Goal: Transaction & Acquisition: Purchase product/service

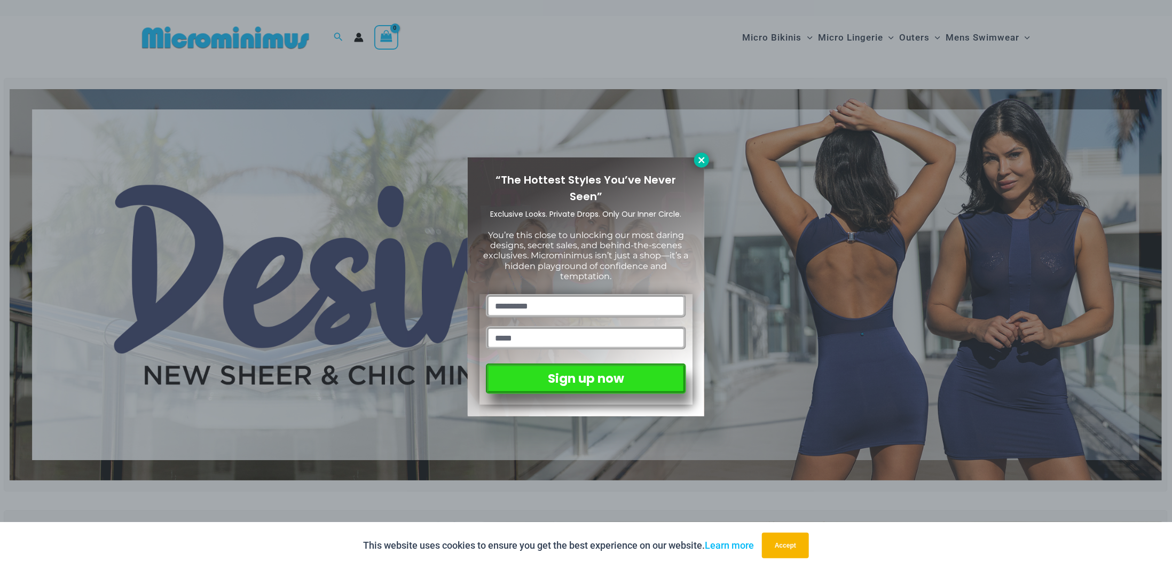
click at [701, 162] on icon at bounding box center [702, 160] width 10 height 10
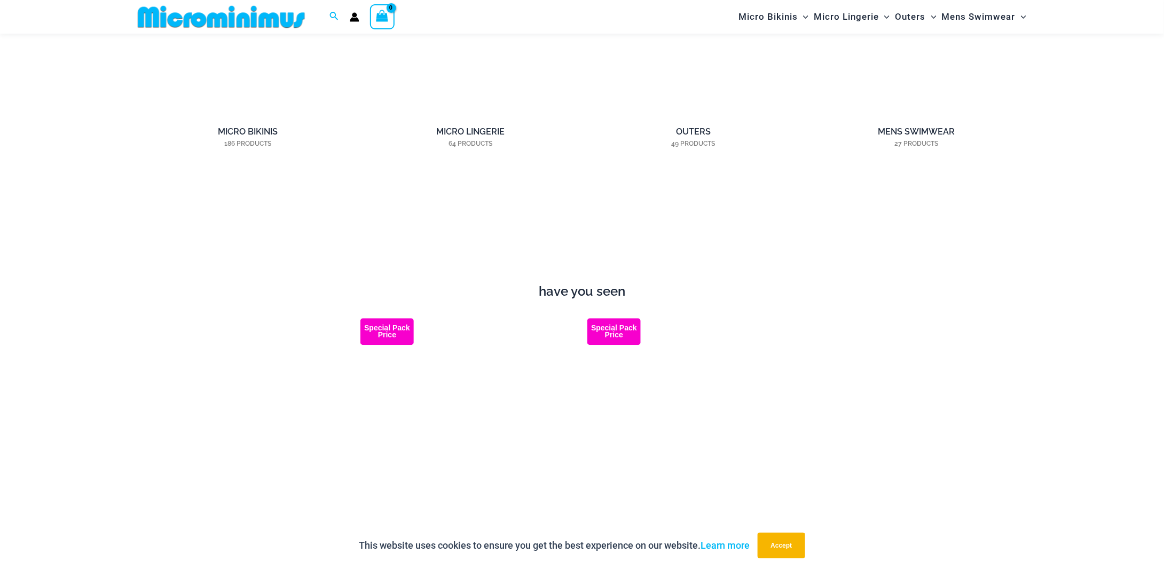
scroll to position [898, 0]
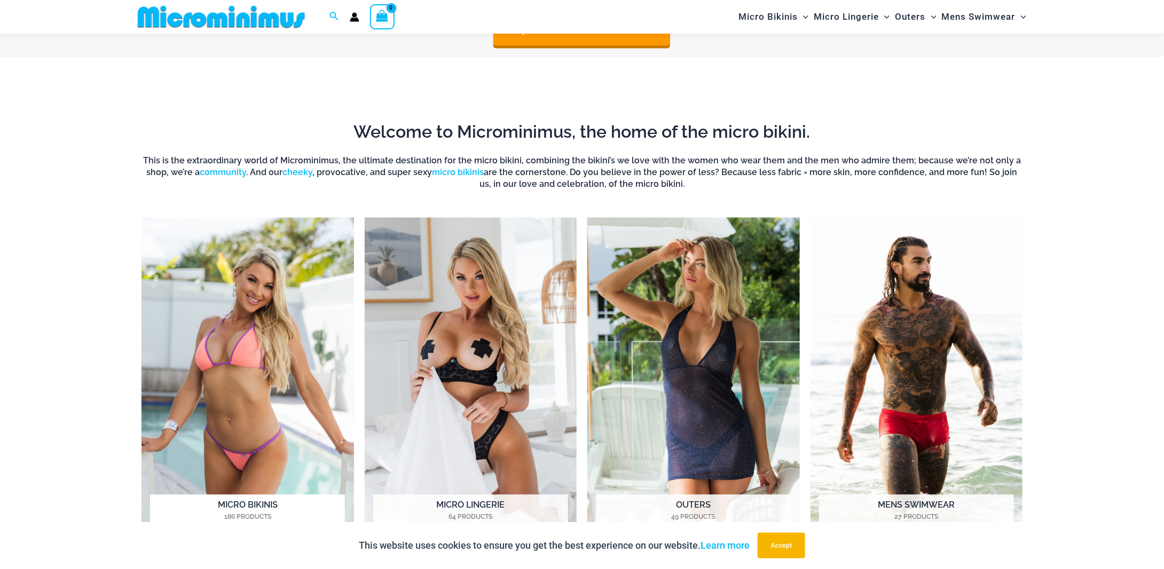
click at [231, 398] on img "Visit product category Micro Bikinis" at bounding box center [247, 381] width 212 height 326
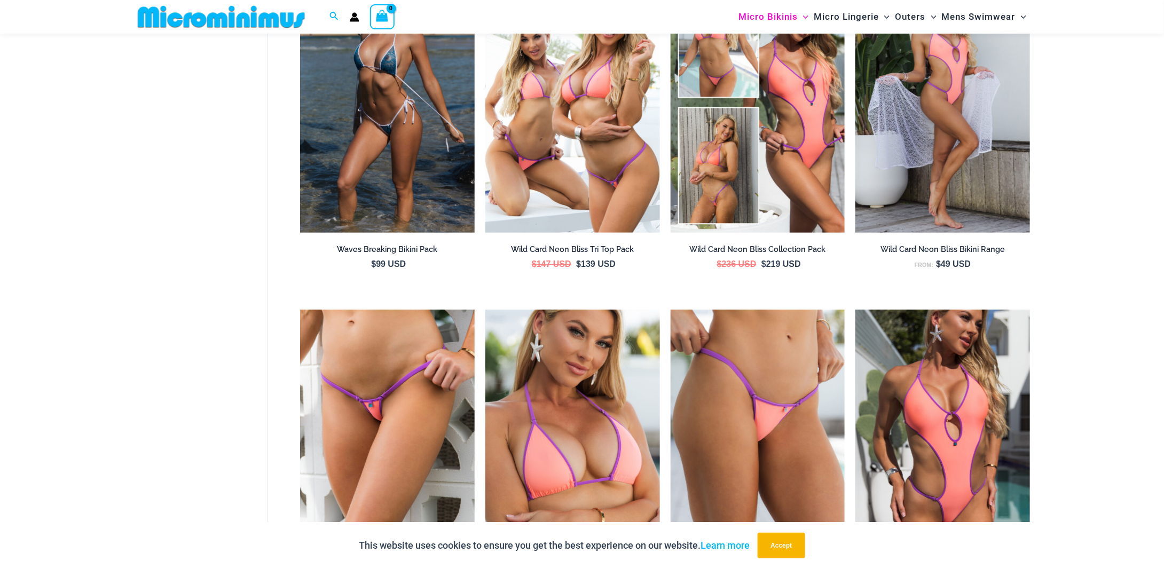
scroll to position [2024, 0]
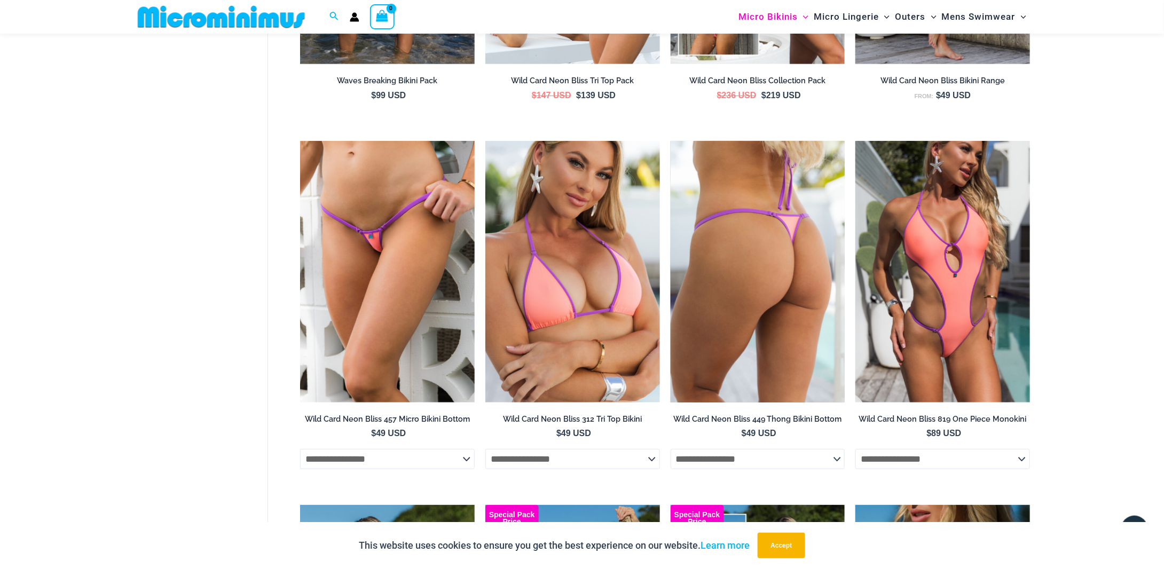
click at [732, 357] on img at bounding box center [757, 272] width 175 height 262
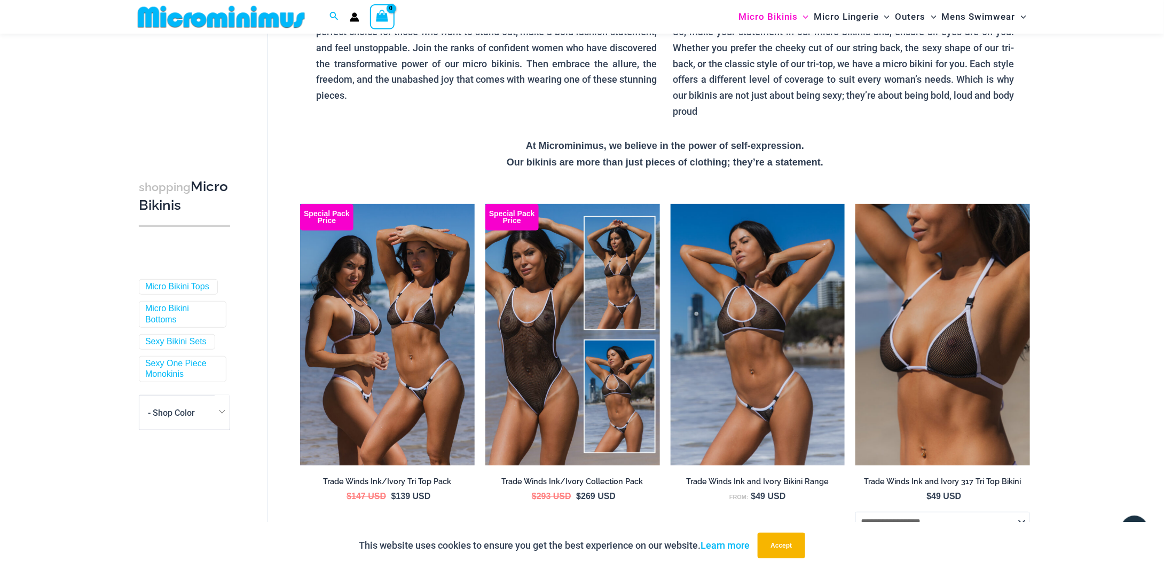
scroll to position [151, 0]
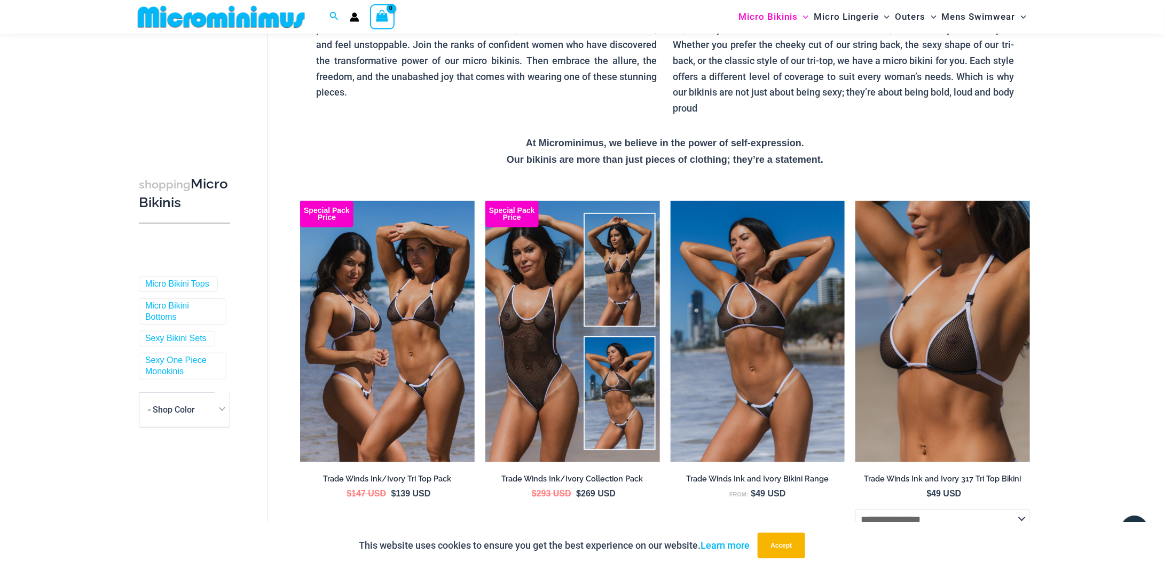
click at [216, 407] on span at bounding box center [222, 408] width 15 height 33
click at [170, 408] on div "Micro Bikini Tops Micro Bikini Bottoms Sexy Bikini Sets" at bounding box center [184, 389] width 91 height 264
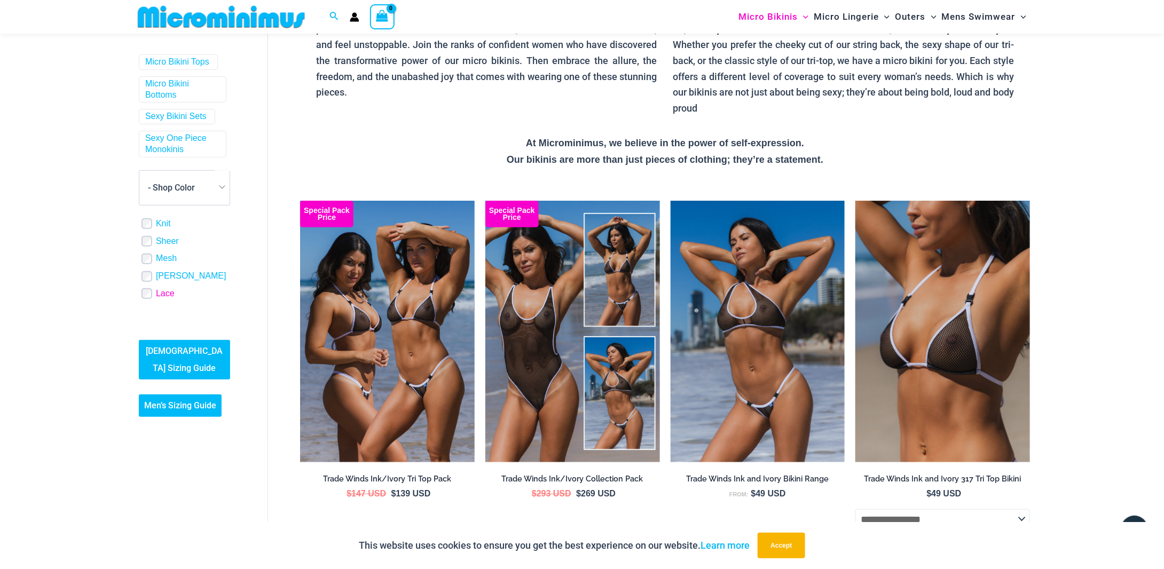
scroll to position [171, 0]
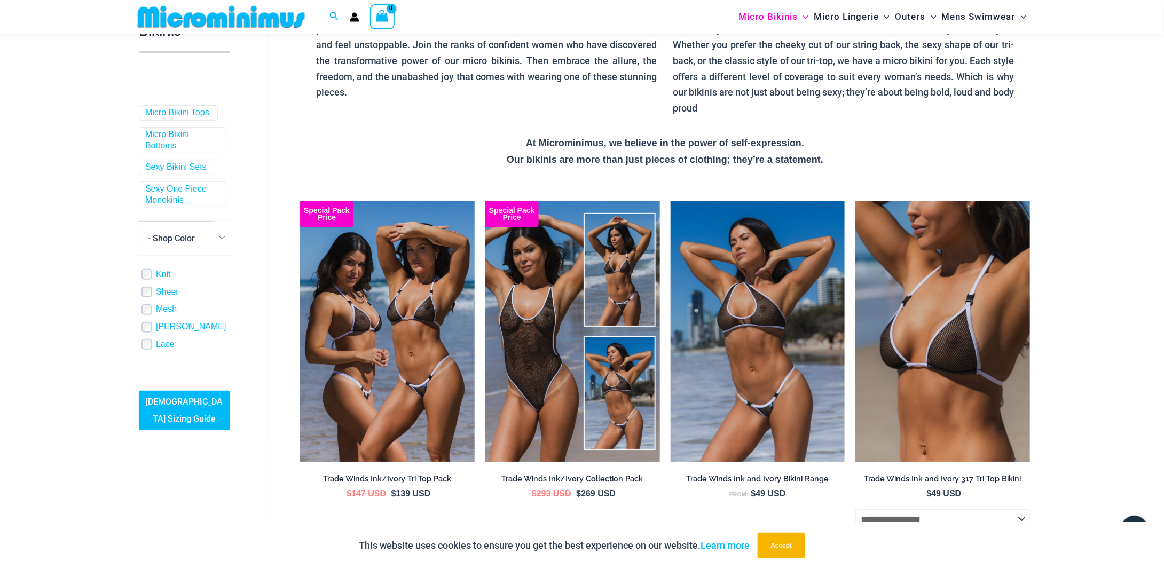
click at [200, 235] on span "- Shop Color" at bounding box center [184, 239] width 90 height 34
select select "****"
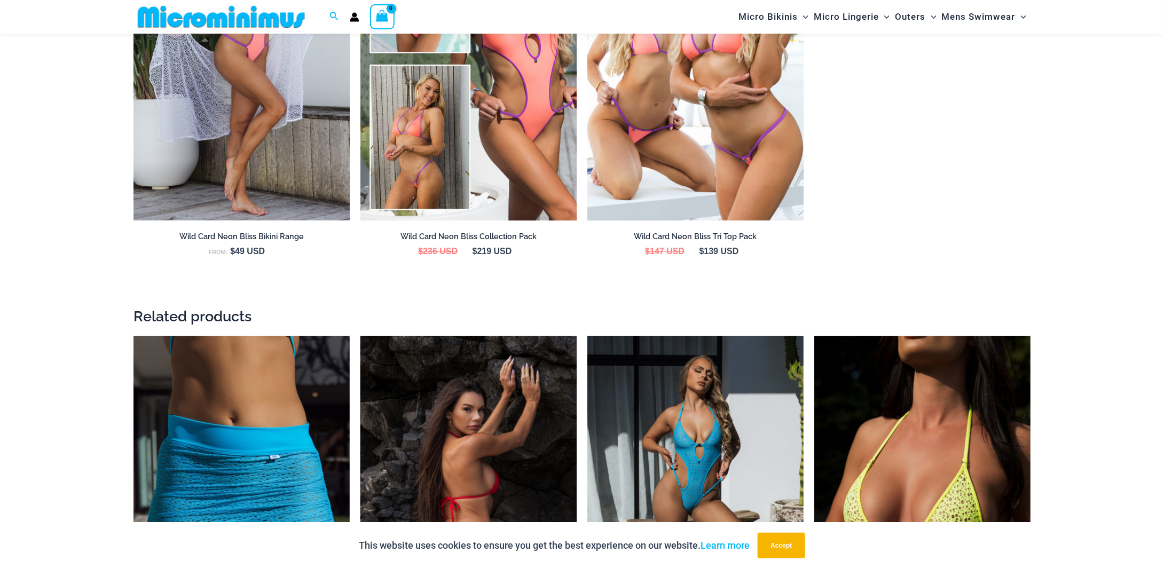
scroll to position [2018, 0]
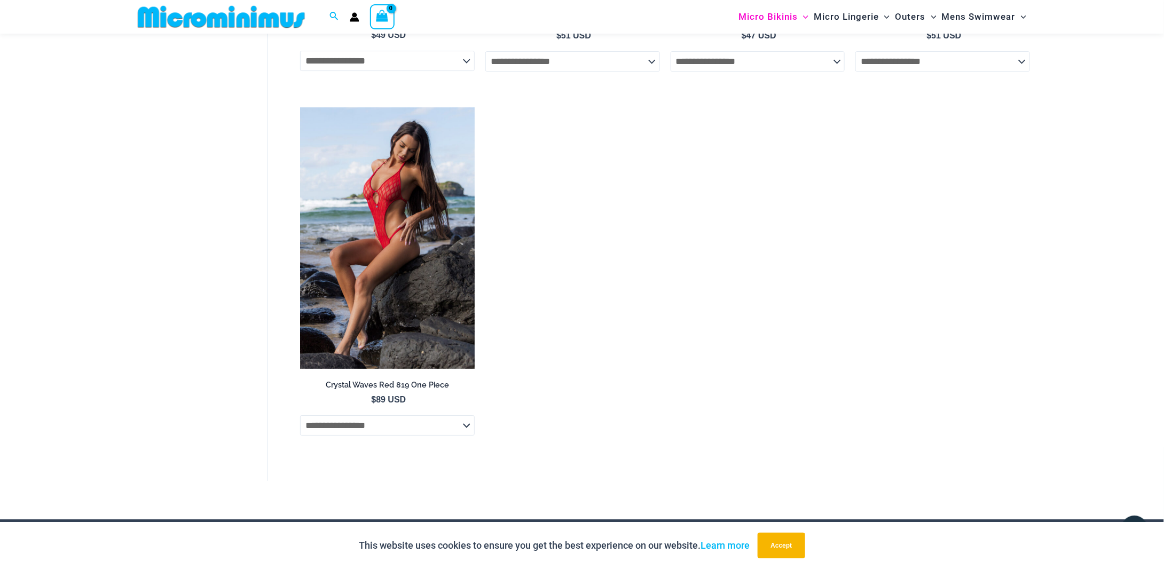
scroll to position [1812, 0]
